Goal: Find specific page/section: Find specific page/section

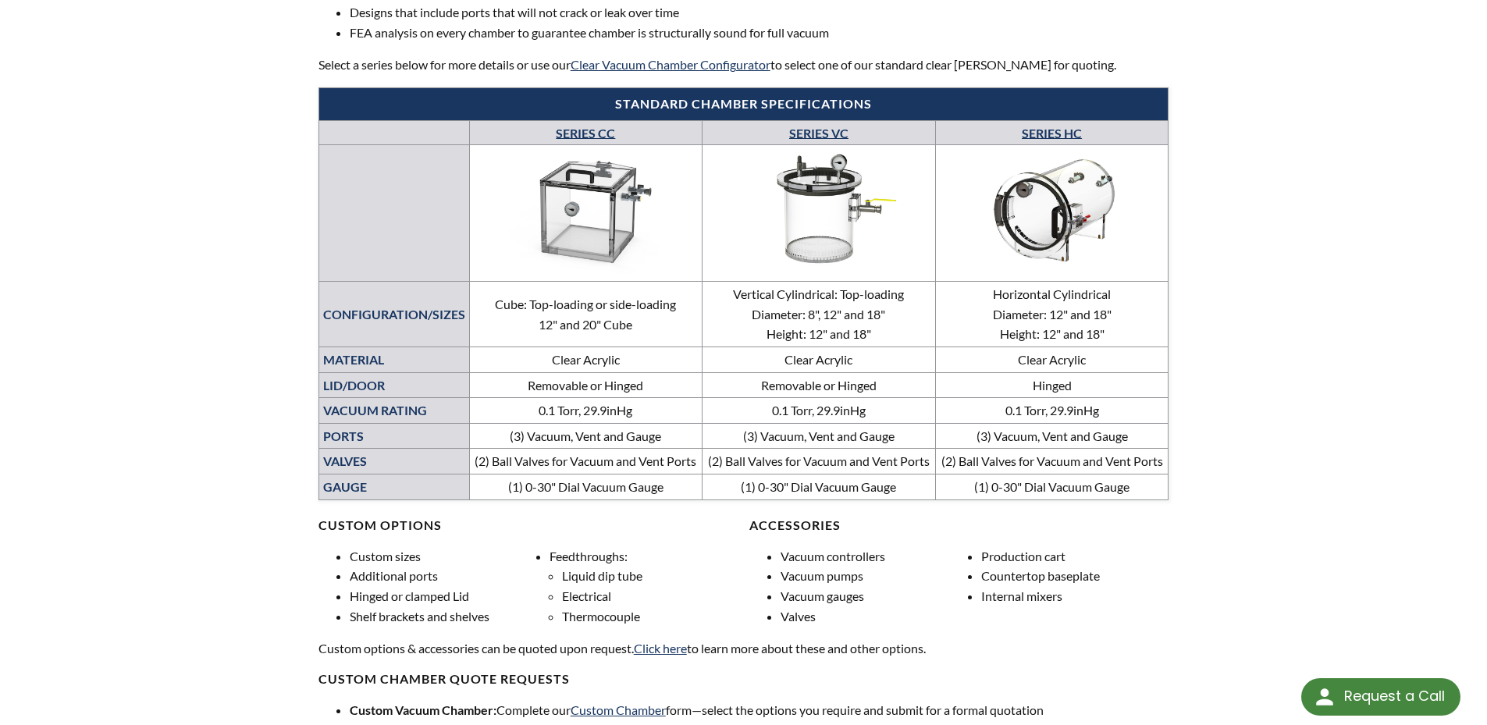
scroll to position [728, 0]
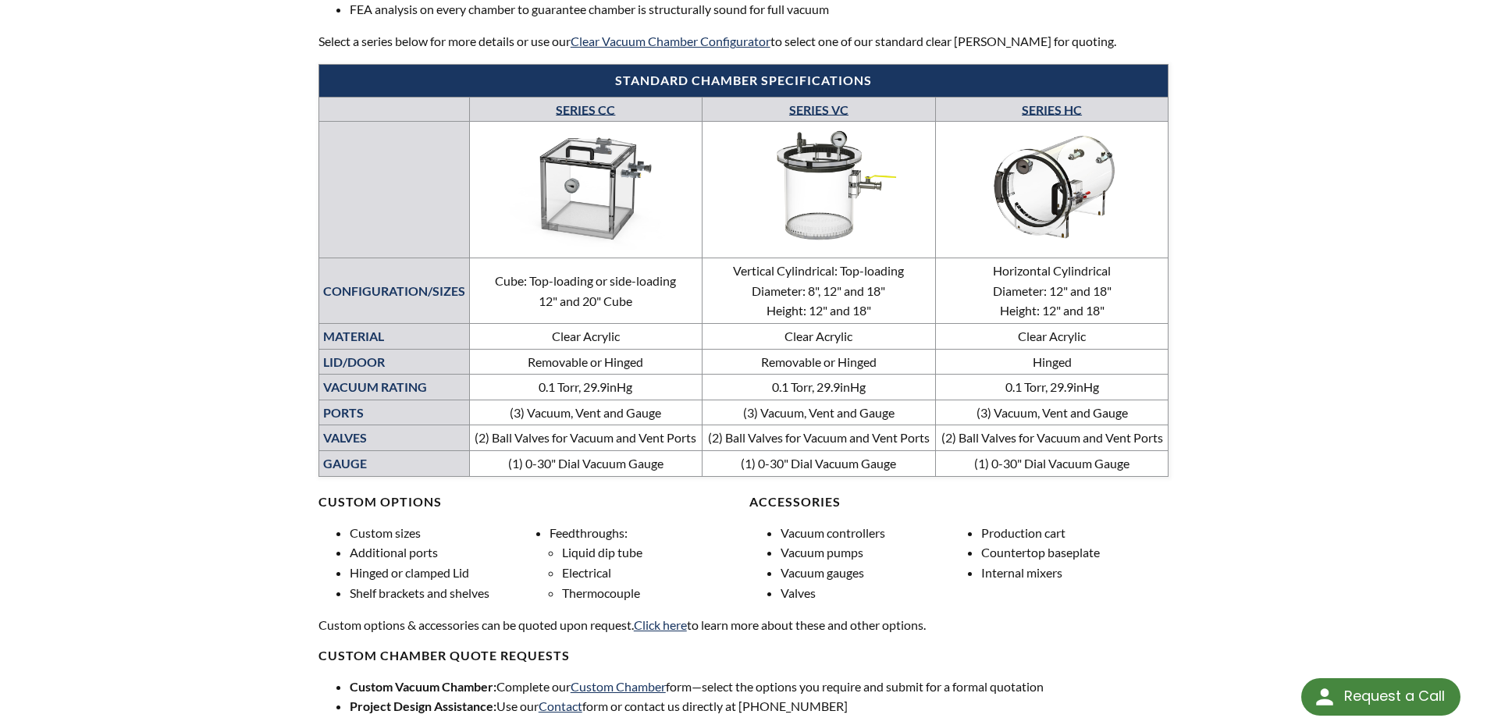
click at [1029, 177] on img at bounding box center [1052, 187] width 224 height 126
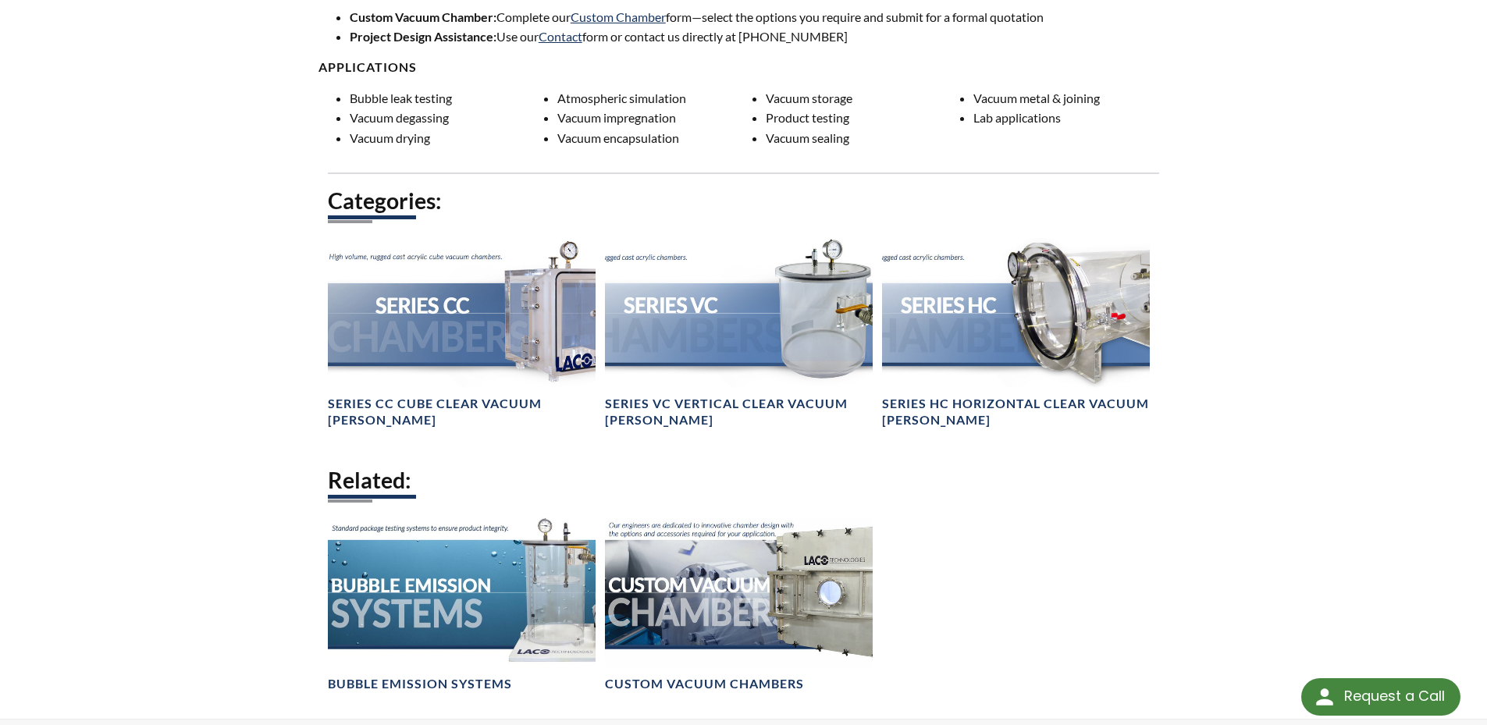
scroll to position [1396, 0]
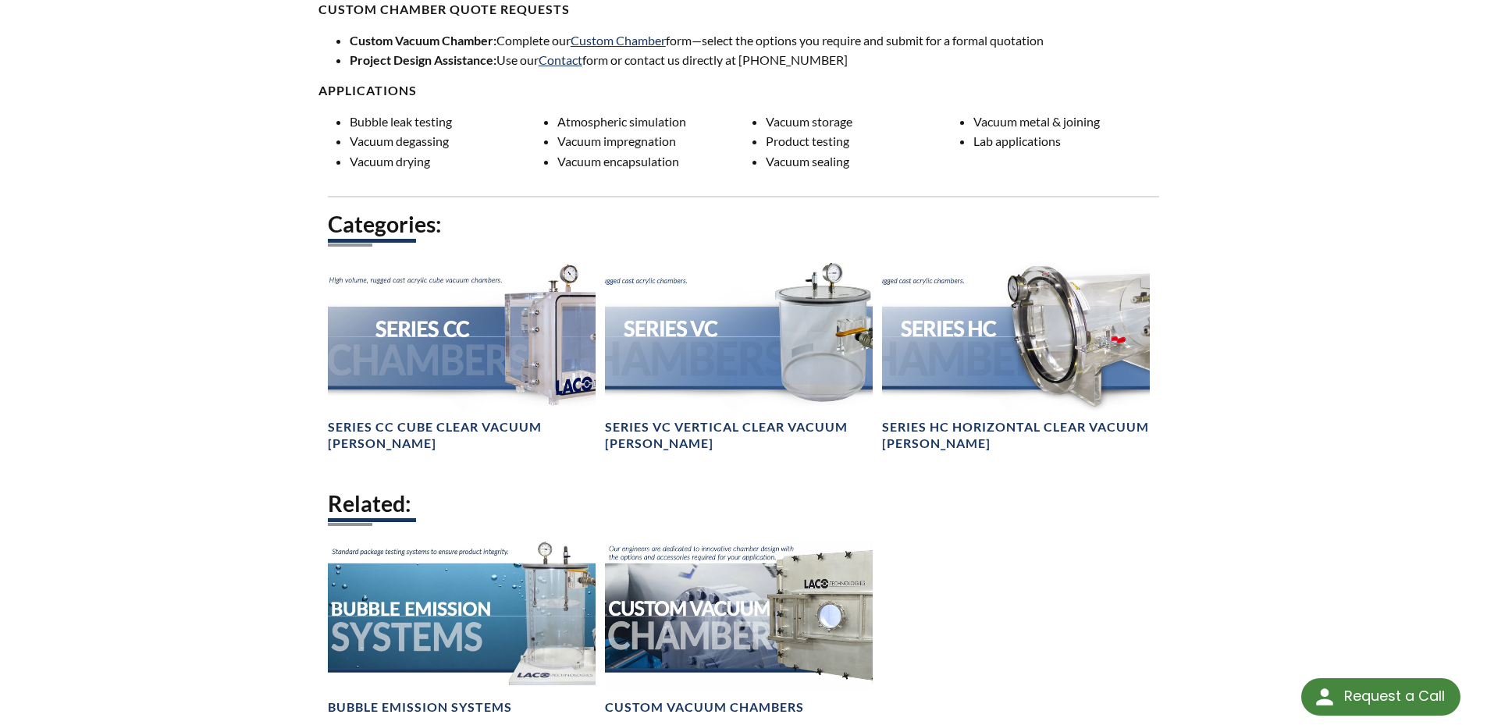
scroll to position [1457, 0]
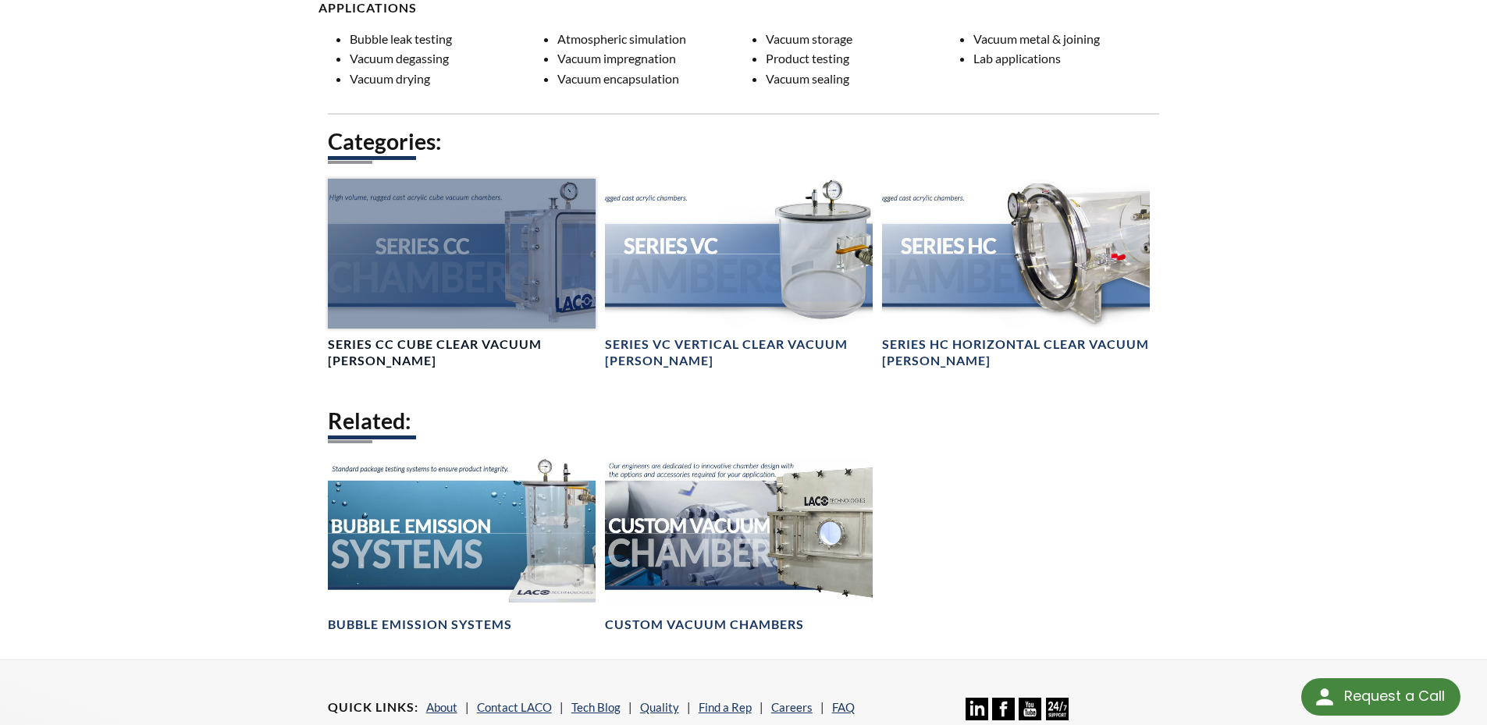
click at [389, 287] on div at bounding box center [462, 254] width 268 height 151
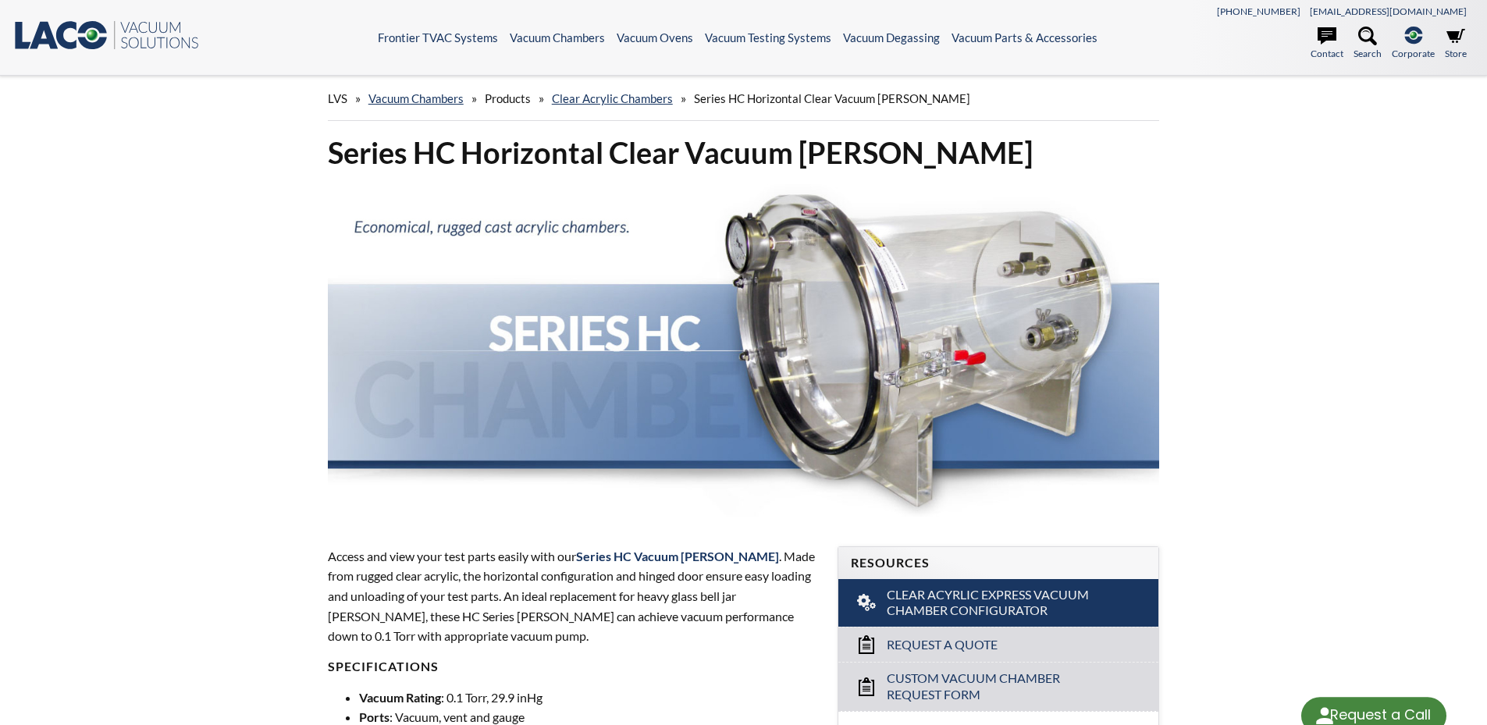
select select "Language Translate Widget"
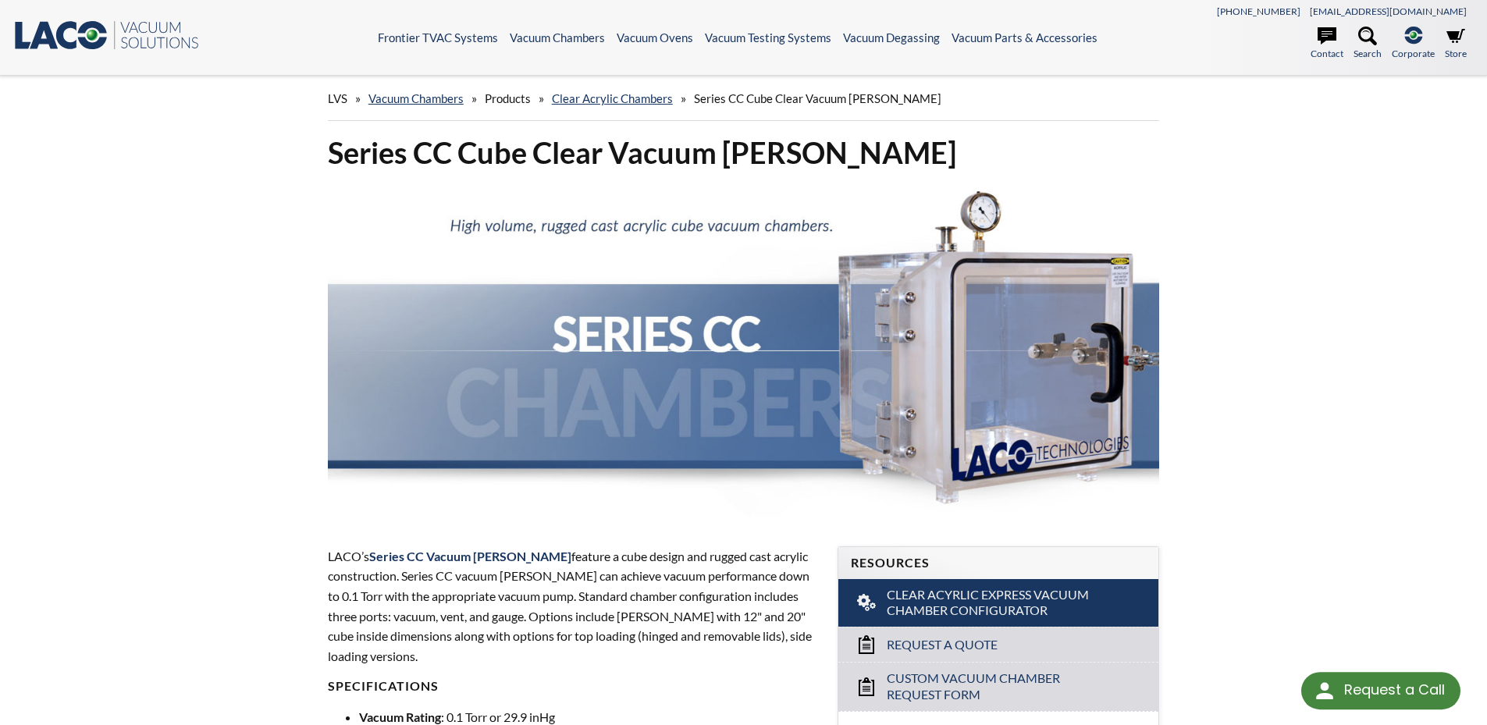
select select "Language Translate Widget"
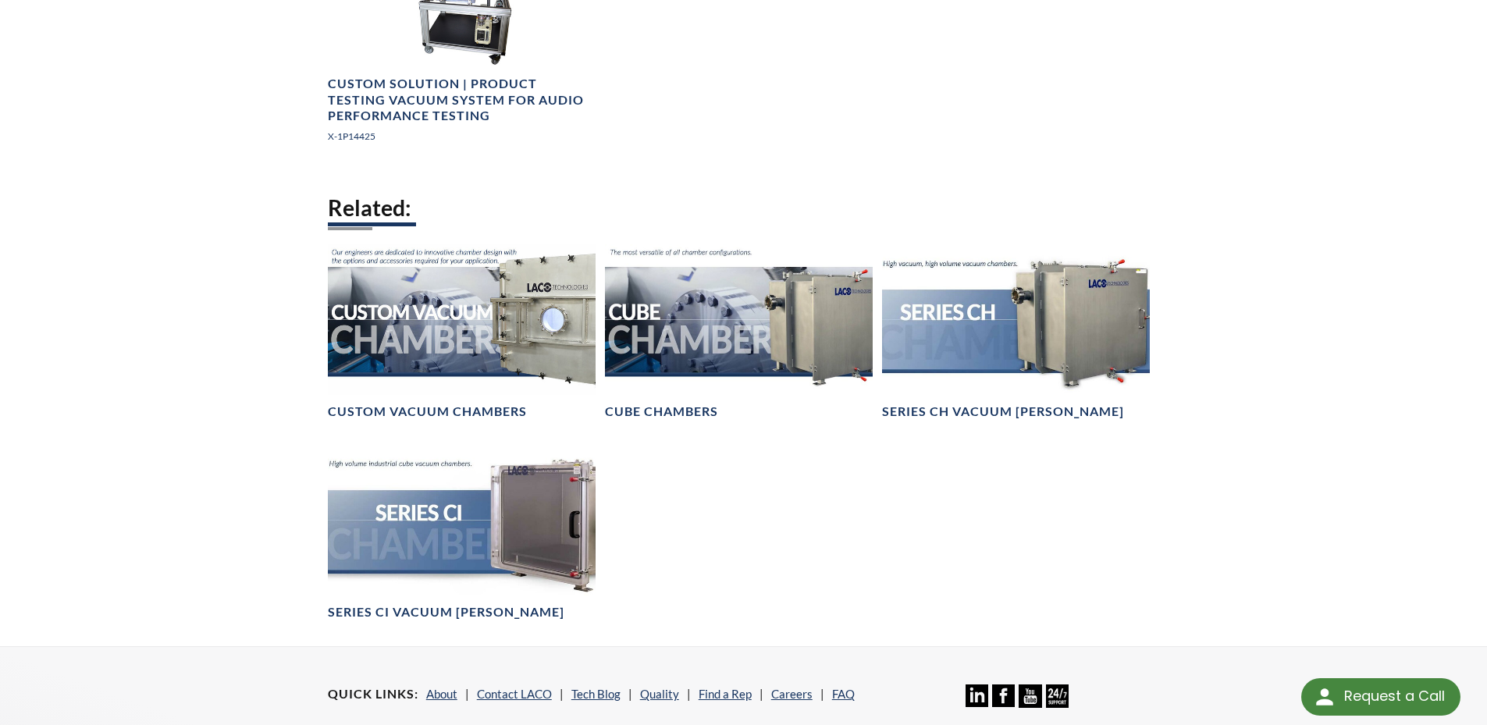
scroll to position [2185, 0]
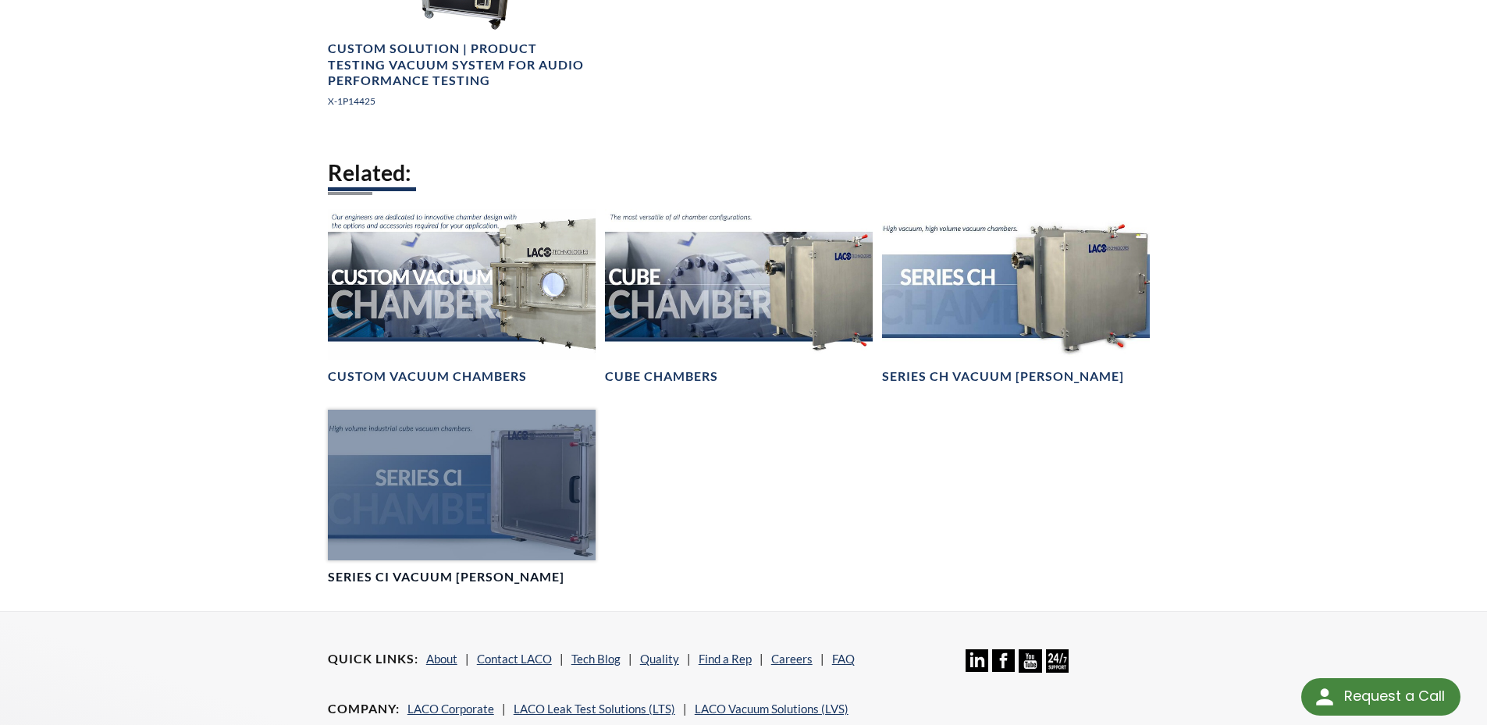
click at [571, 481] on div at bounding box center [462, 485] width 268 height 151
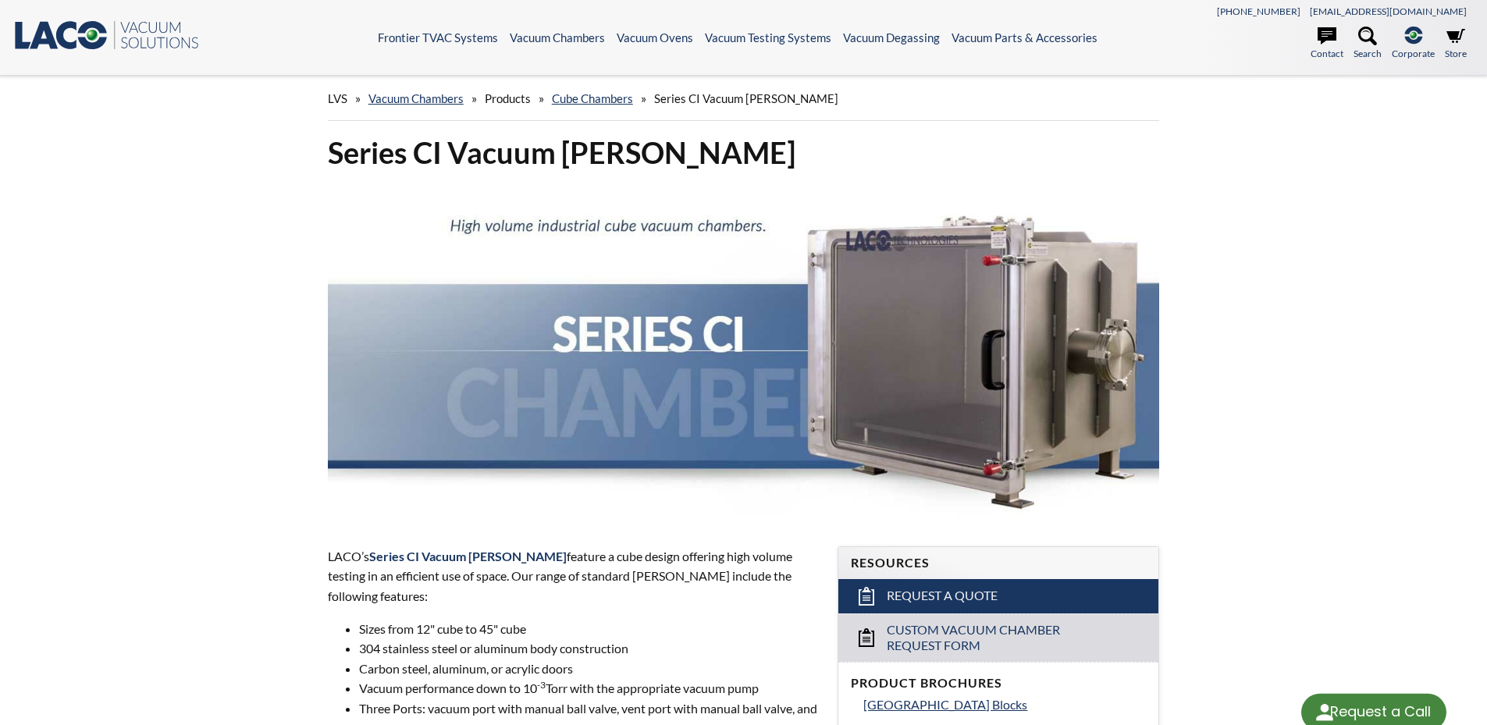
select select "Language Translate Widget"
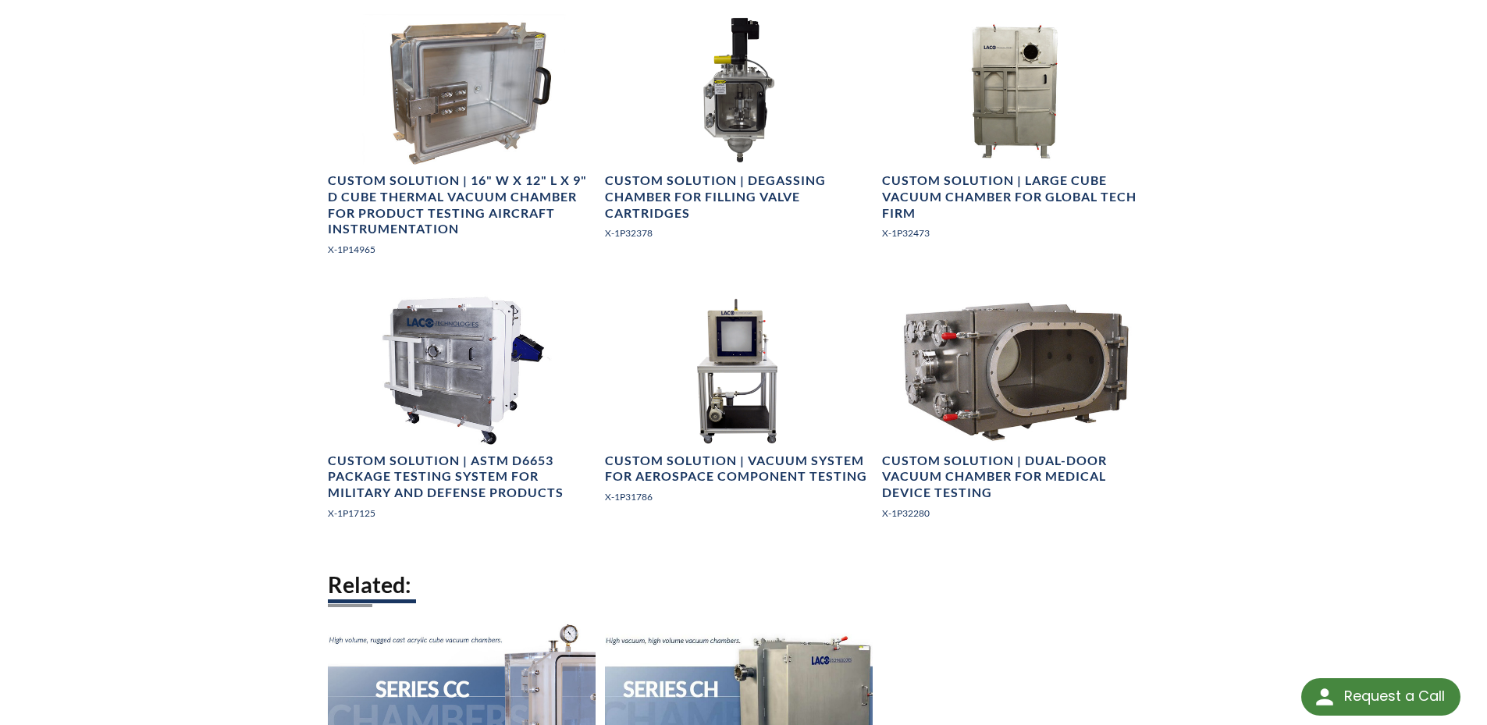
scroll to position [1559, 0]
